Goal: Information Seeking & Learning: Find specific fact

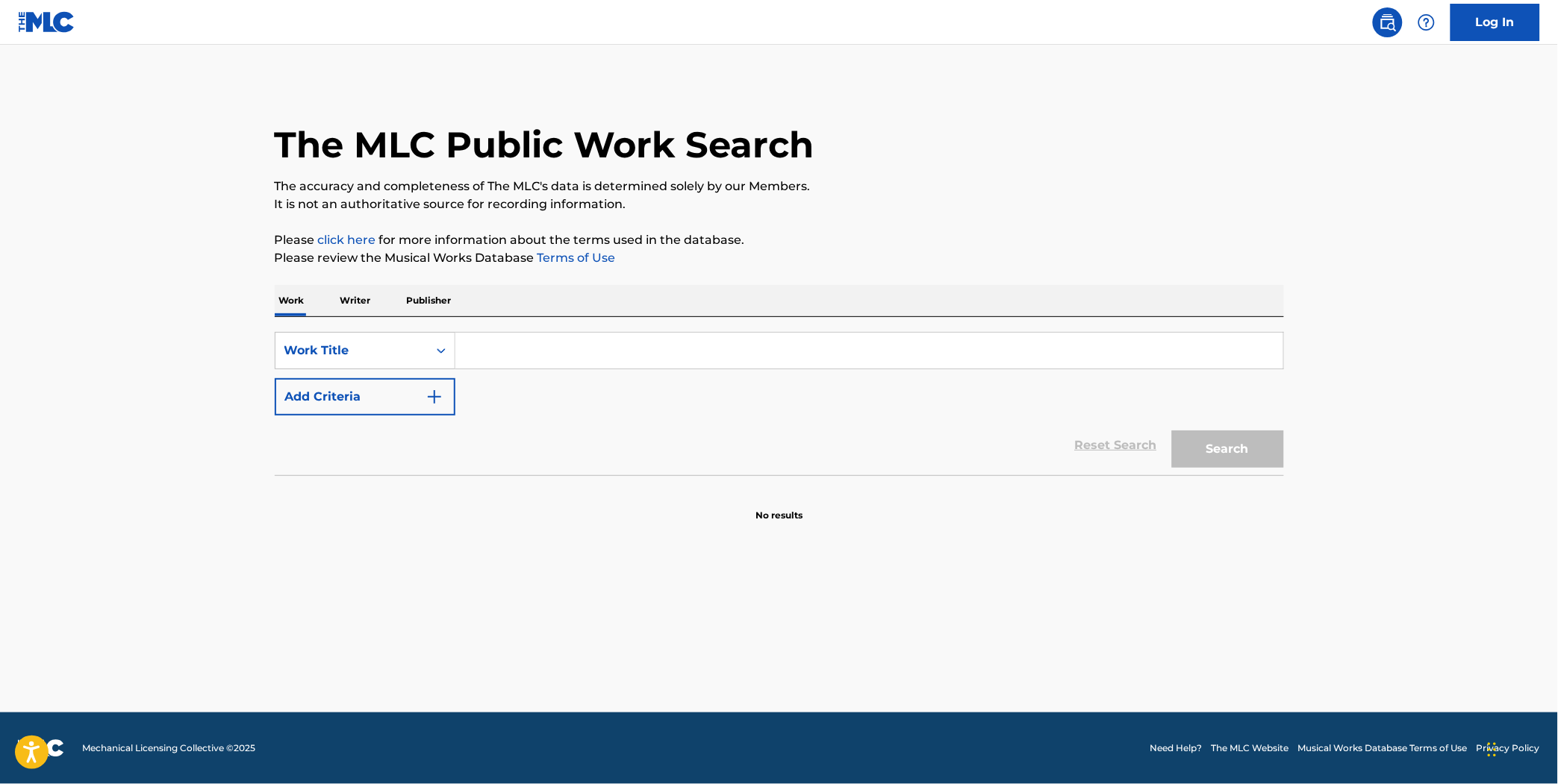
click at [542, 339] on input "Search Form" at bounding box center [869, 350] width 828 height 35
type input "lava lamp"
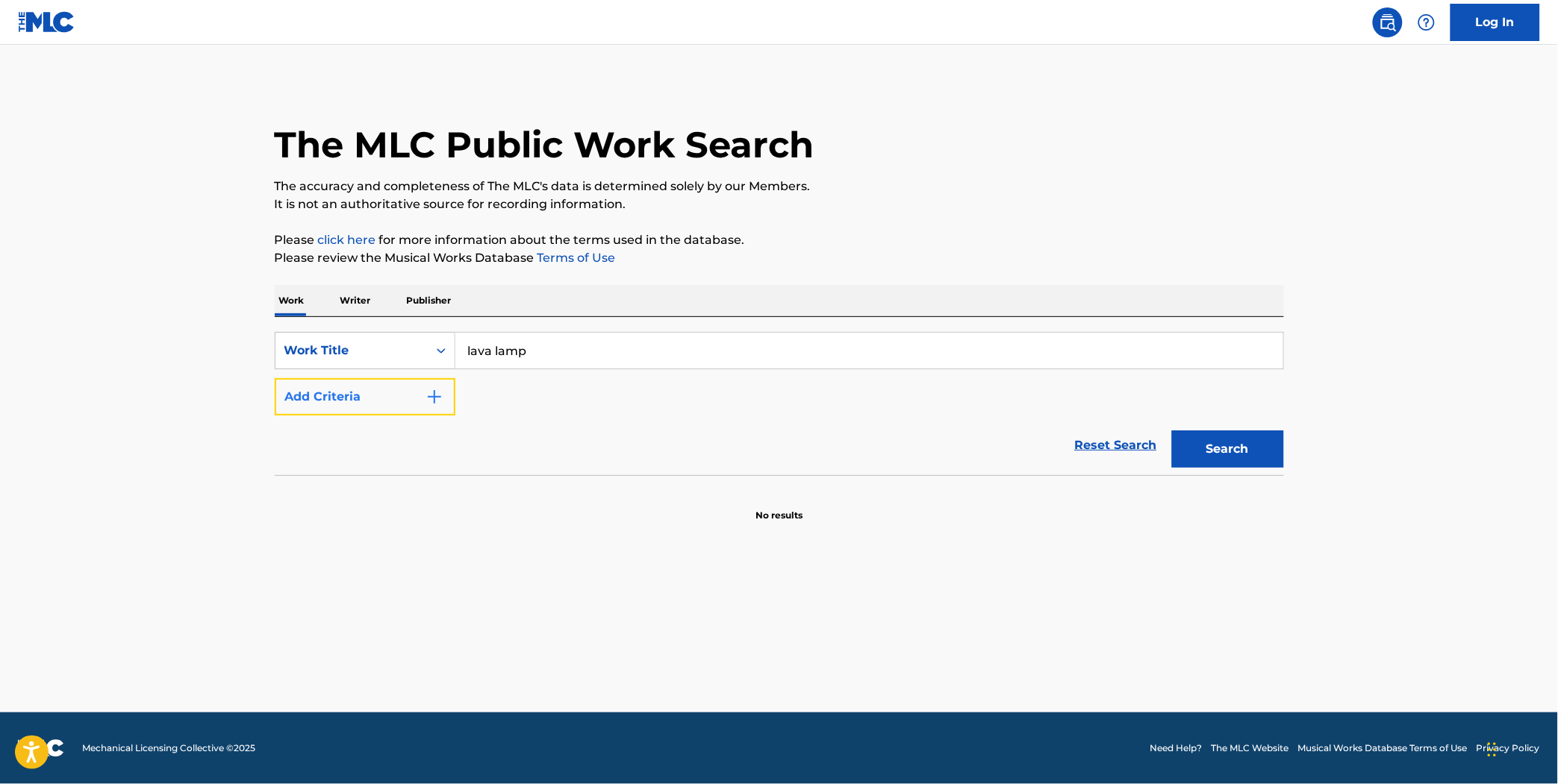
click at [400, 388] on button "Add Criteria" at bounding box center [365, 396] width 181 height 37
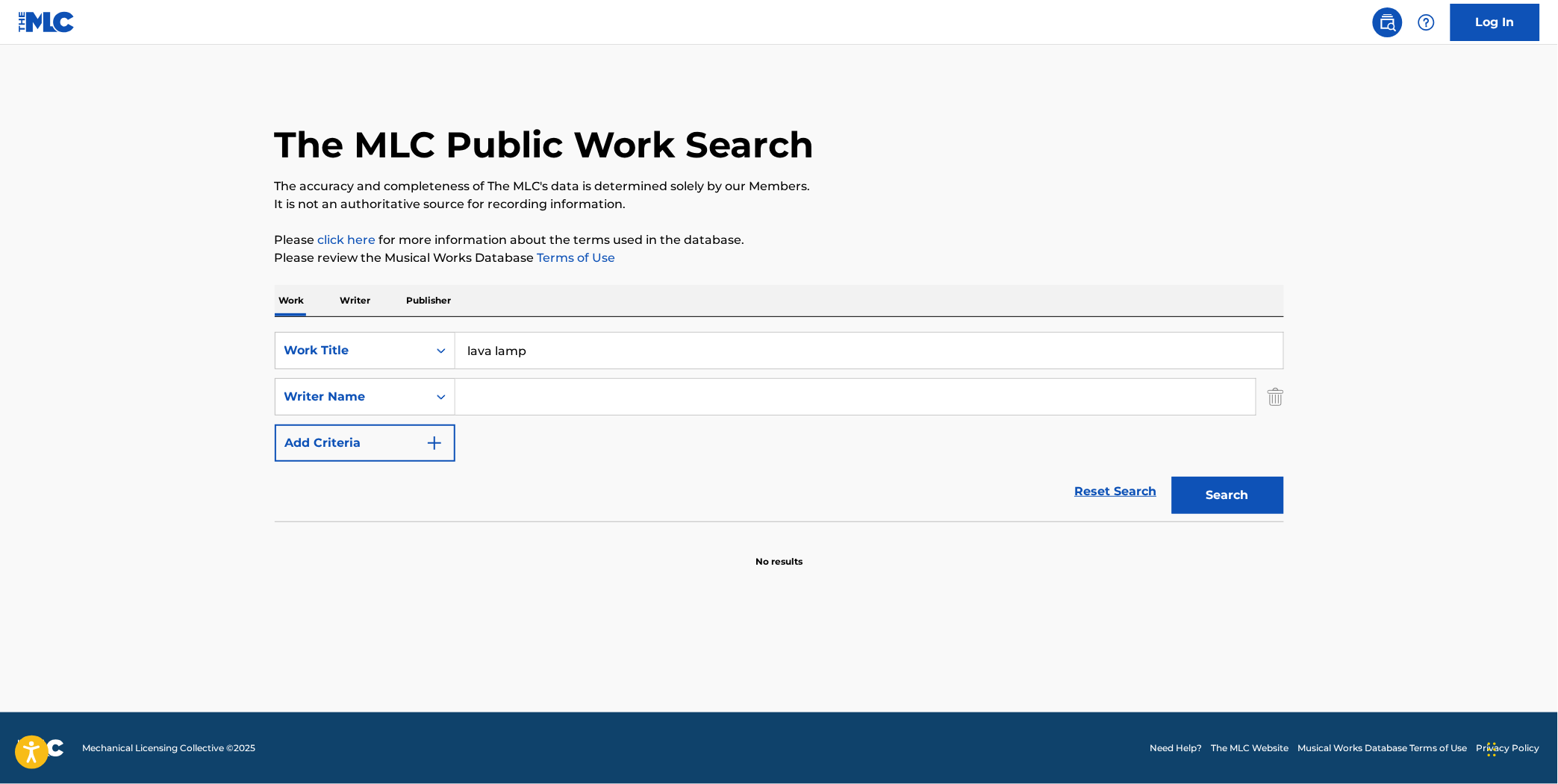
click at [548, 395] on input "Search Form" at bounding box center [855, 396] width 800 height 35
type input "[PERSON_NAME]"
click at [1172, 477] on button "Search" at bounding box center [1228, 495] width 112 height 37
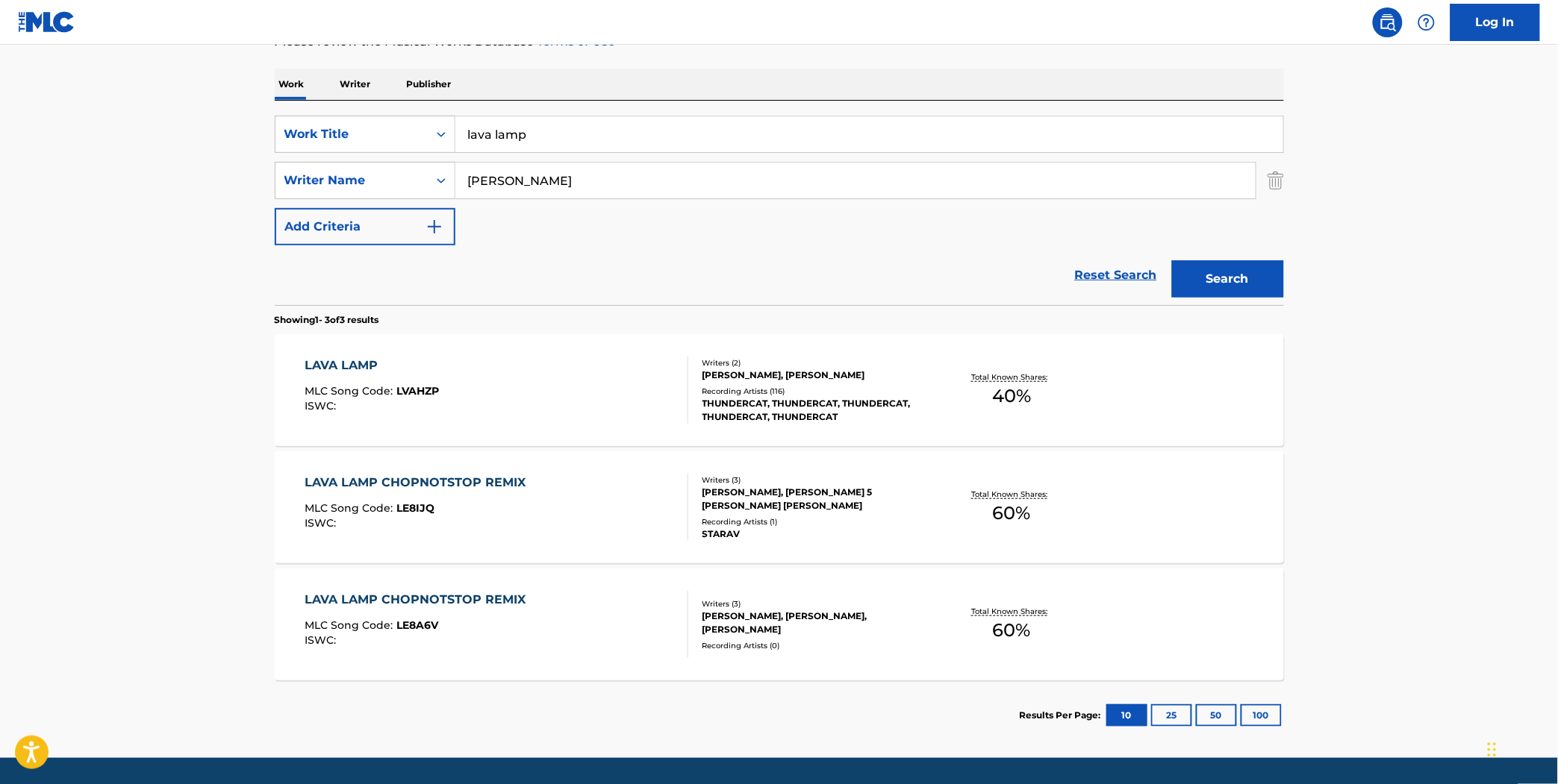
scroll to position [262, 0]
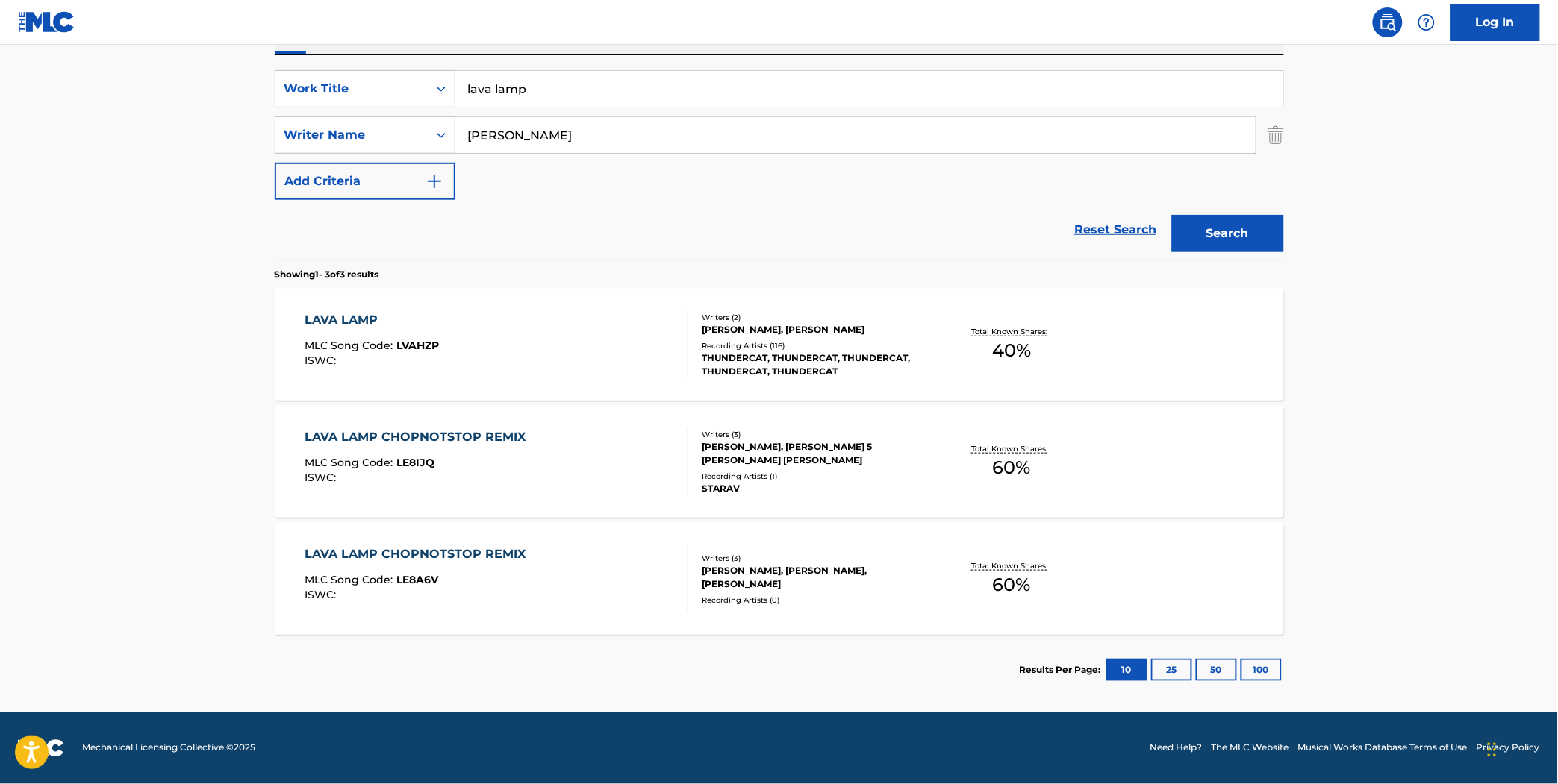
click at [578, 342] on div "LAVA LAMP MLC Song Code : LVAHZP ISWC :" at bounding box center [496, 344] width 384 height 67
